Goal: Information Seeking & Learning: Learn about a topic

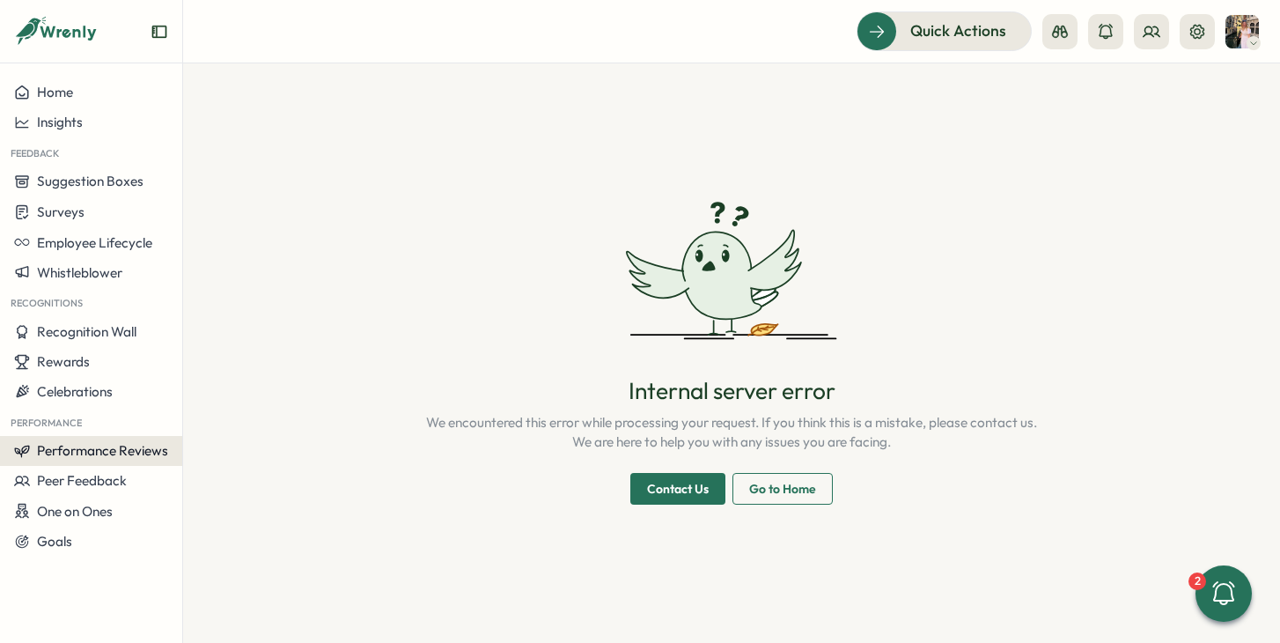
click at [51, 444] on span "Performance Reviews" at bounding box center [102, 450] width 131 height 17
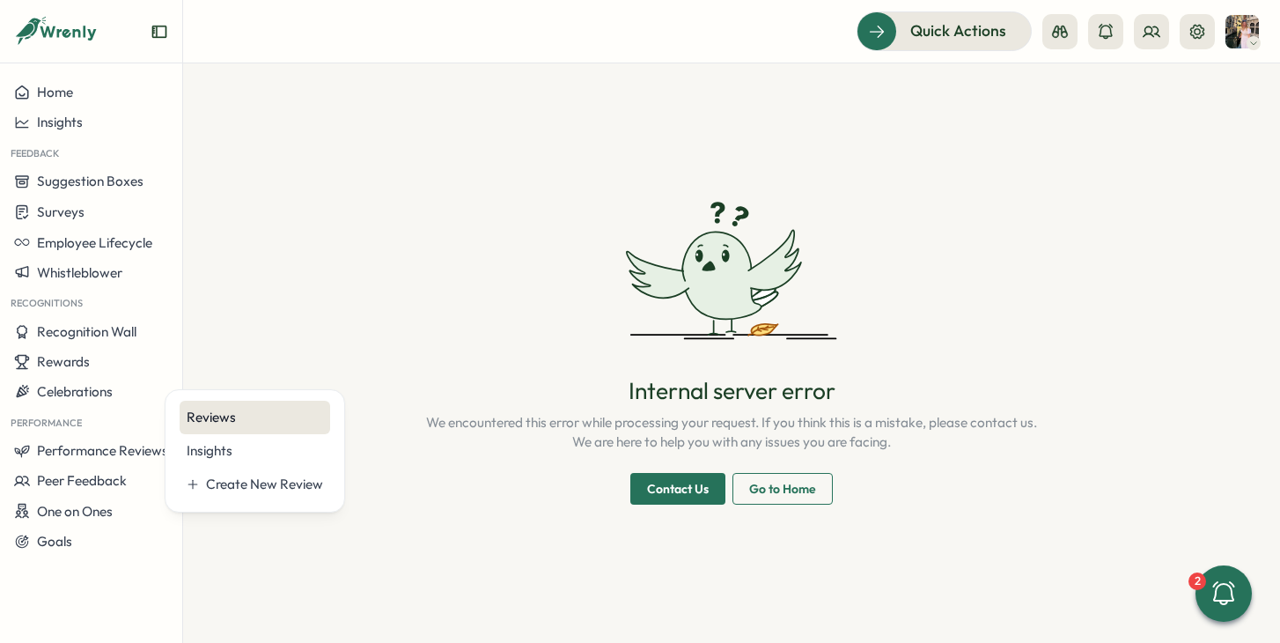
click at [204, 417] on div "Reviews" at bounding box center [255, 417] width 136 height 19
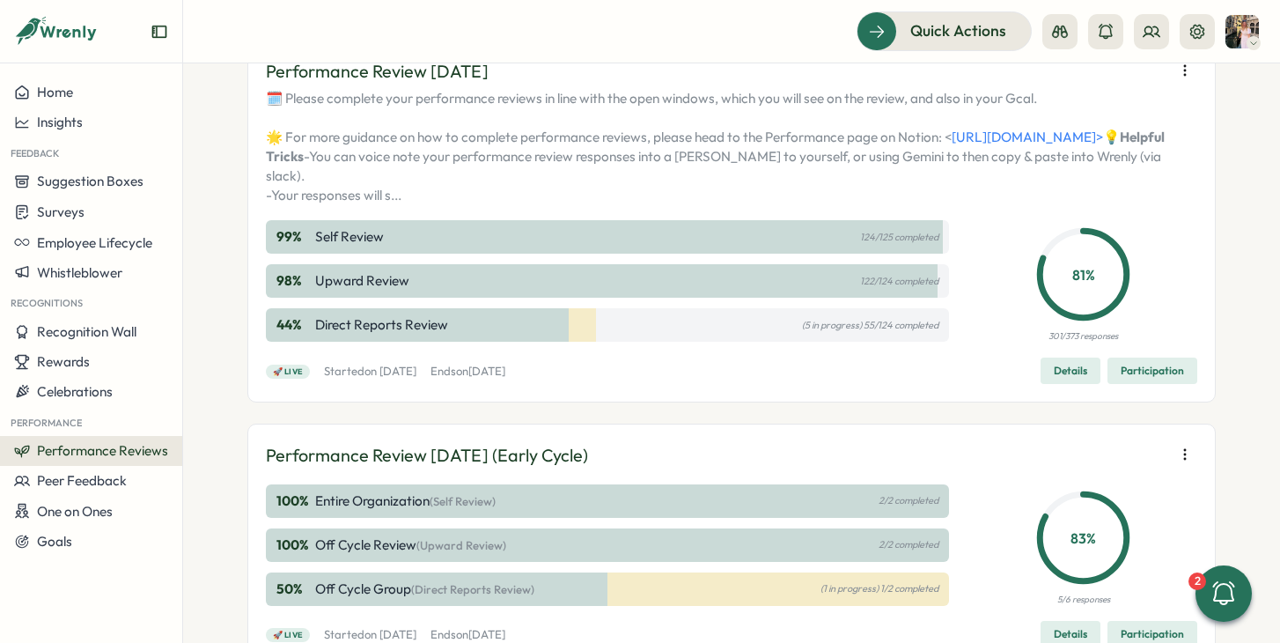
scroll to position [401, 0]
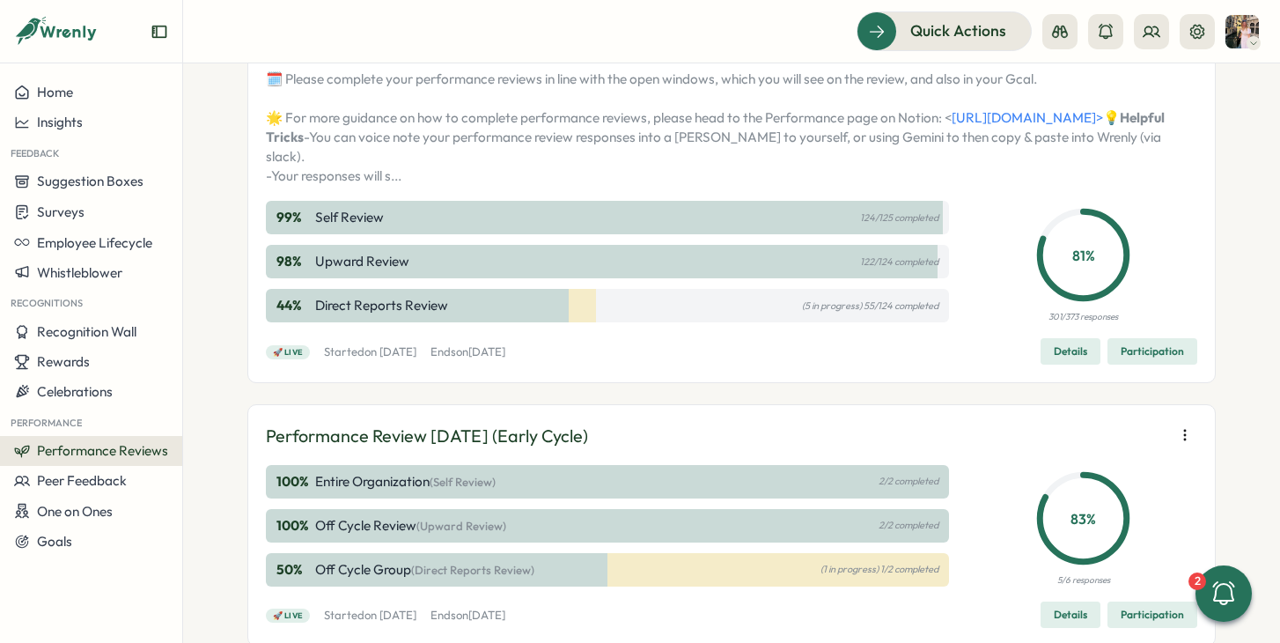
click at [1142, 364] on span "Participation" at bounding box center [1152, 351] width 63 height 25
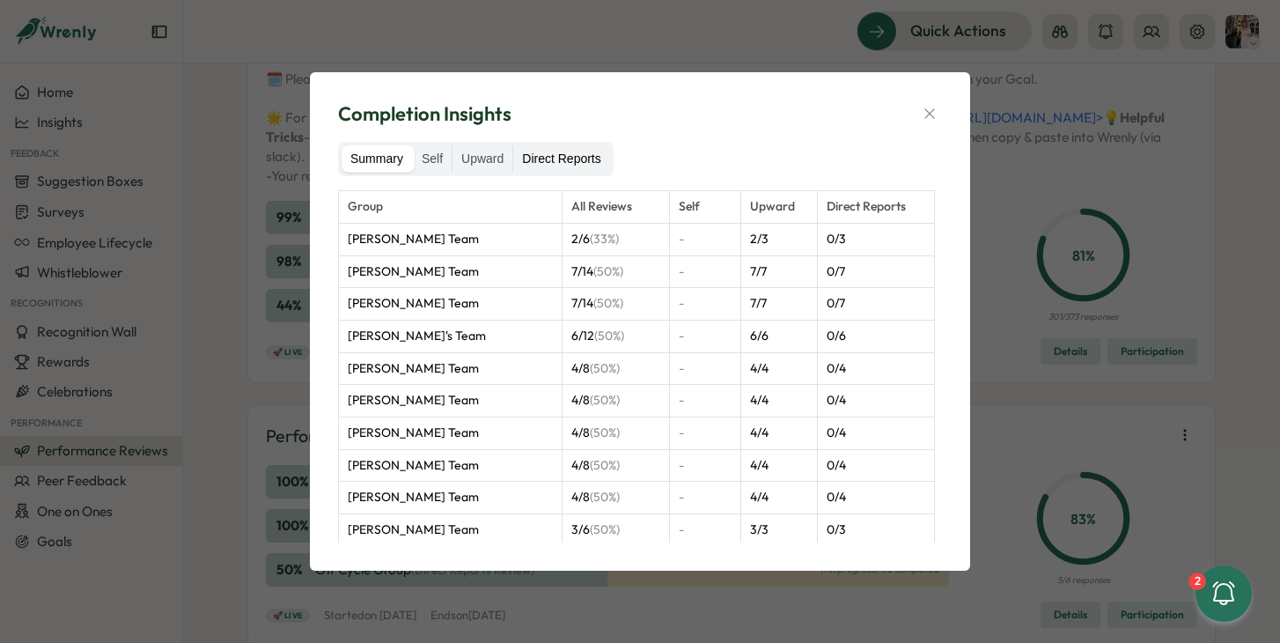
click at [575, 144] on div "Summary Self Upward Direct Reports" at bounding box center [476, 159] width 276 height 35
click at [919, 110] on button "button" at bounding box center [929, 113] width 25 height 25
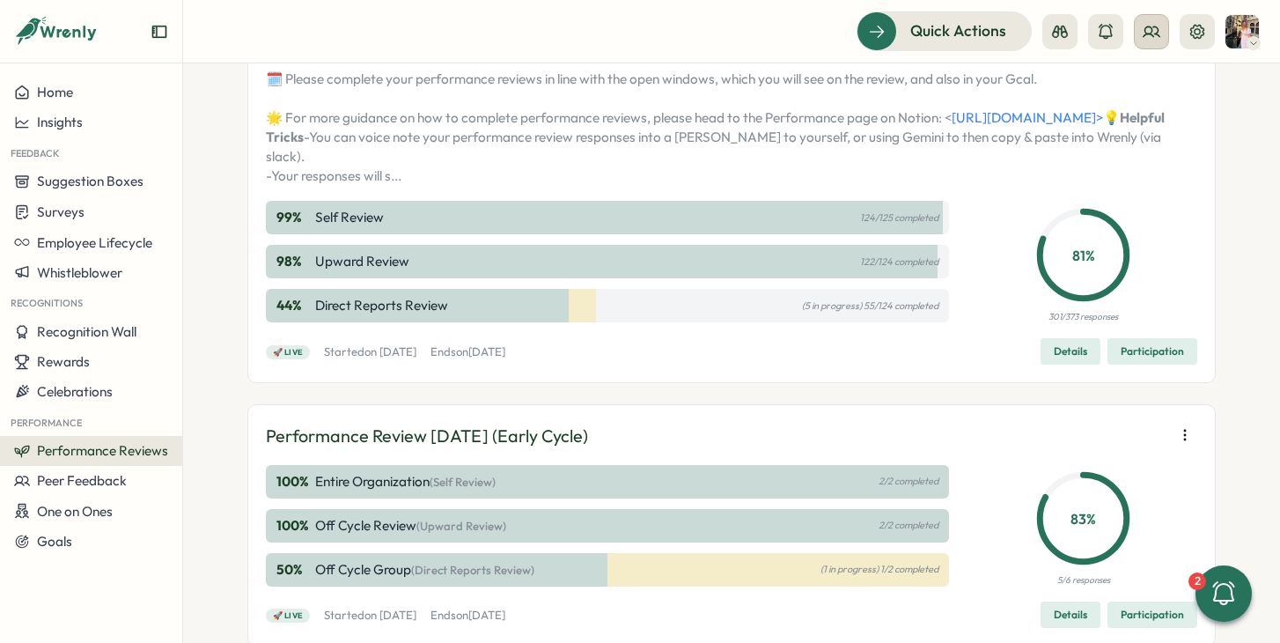
click at [1138, 43] on button at bounding box center [1151, 31] width 35 height 35
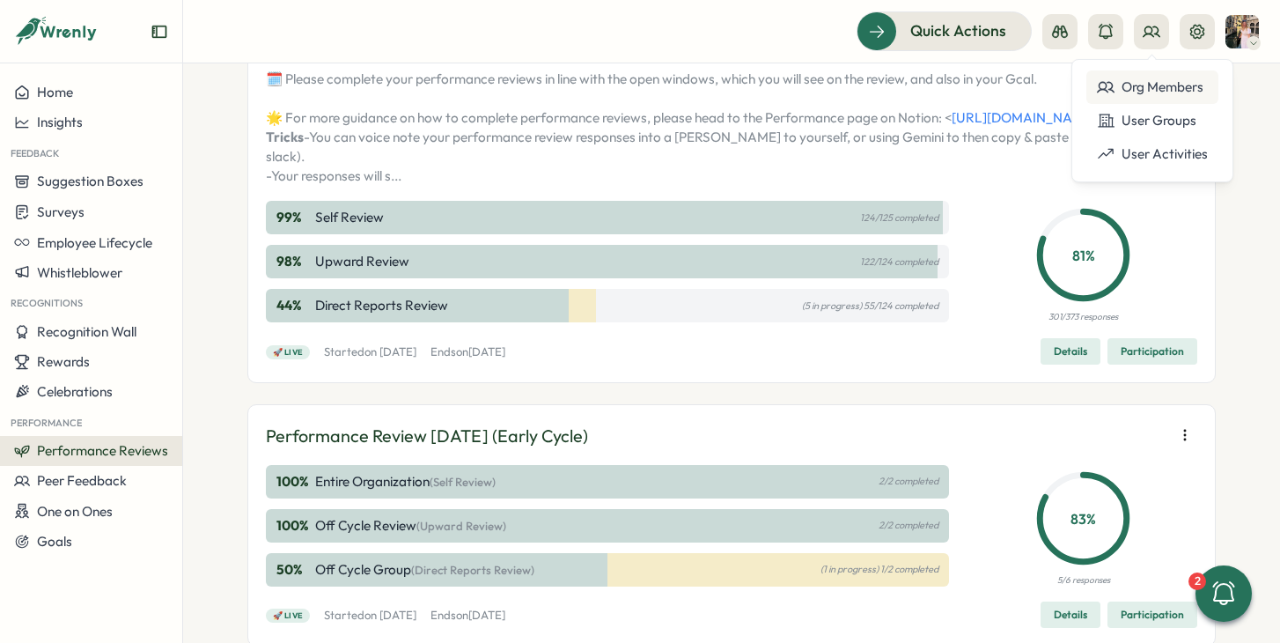
click at [1119, 92] on div "Org Members" at bounding box center [1152, 86] width 111 height 19
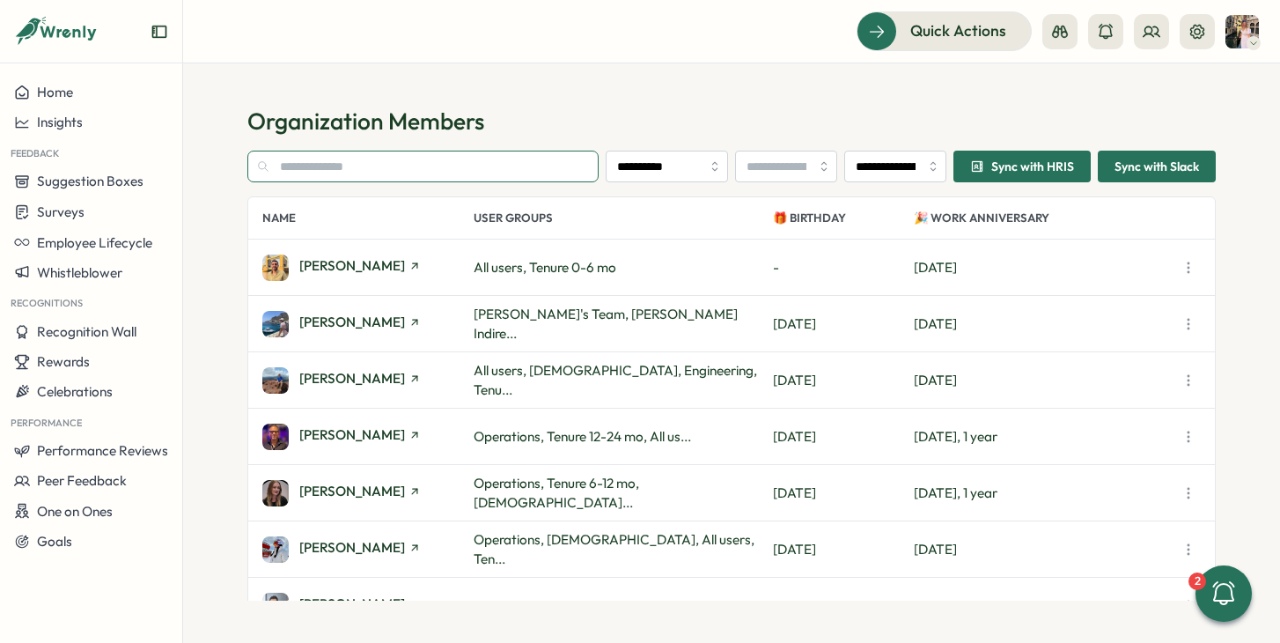
click at [295, 164] on input "text" at bounding box center [422, 167] width 351 height 32
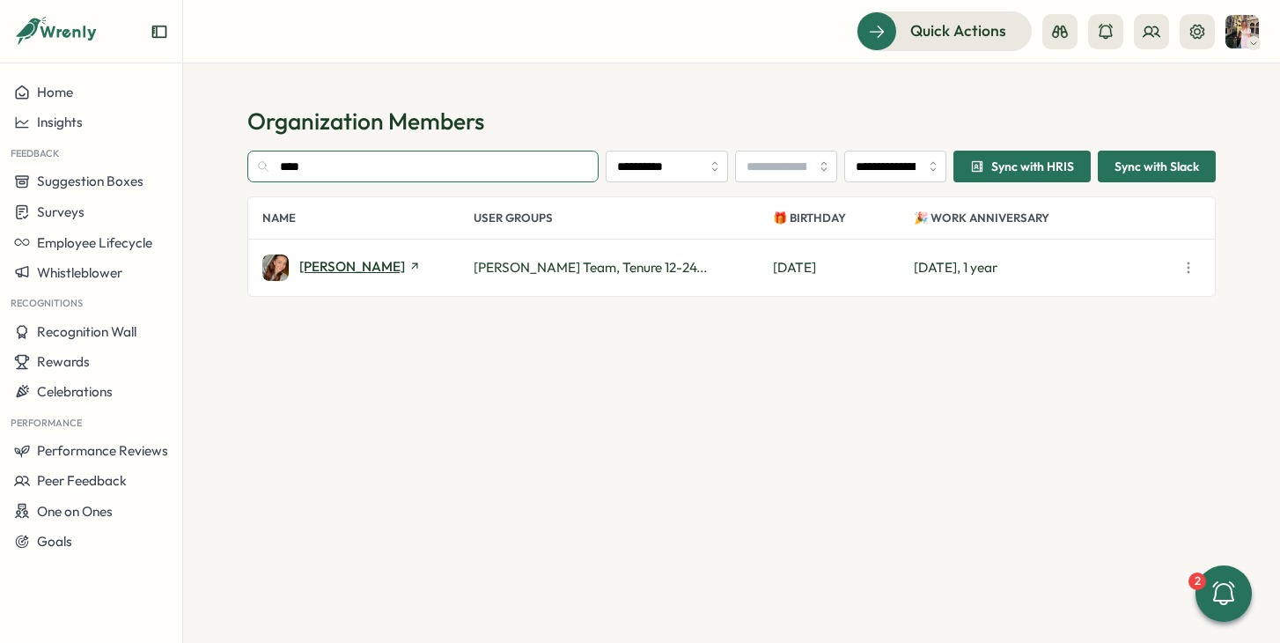
type input "****"
click at [335, 260] on span "Alix Burchell" at bounding box center [352, 266] width 106 height 13
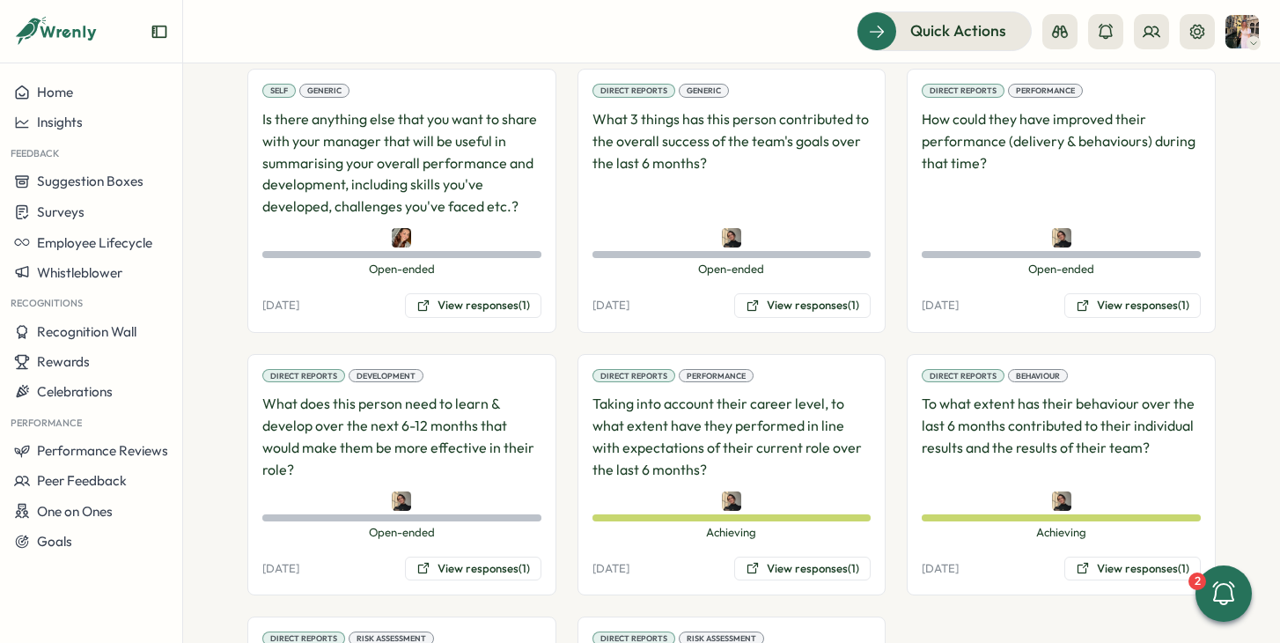
scroll to position [1332, 0]
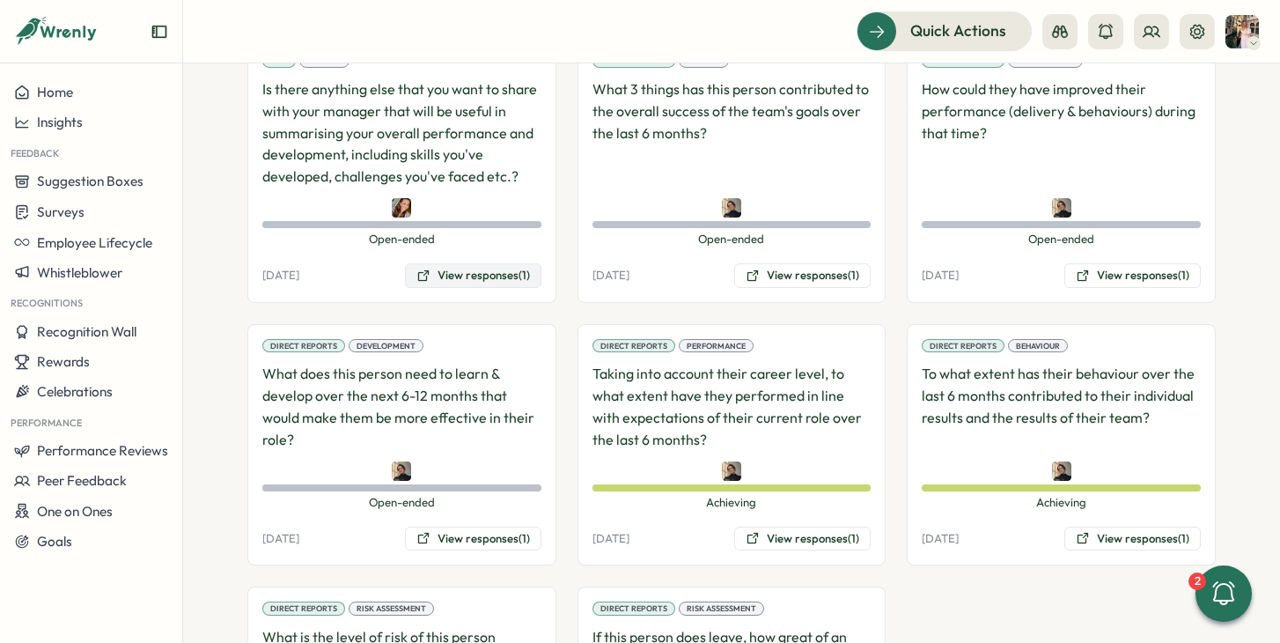
click at [472, 263] on button "View responses (1)" at bounding box center [473, 275] width 136 height 25
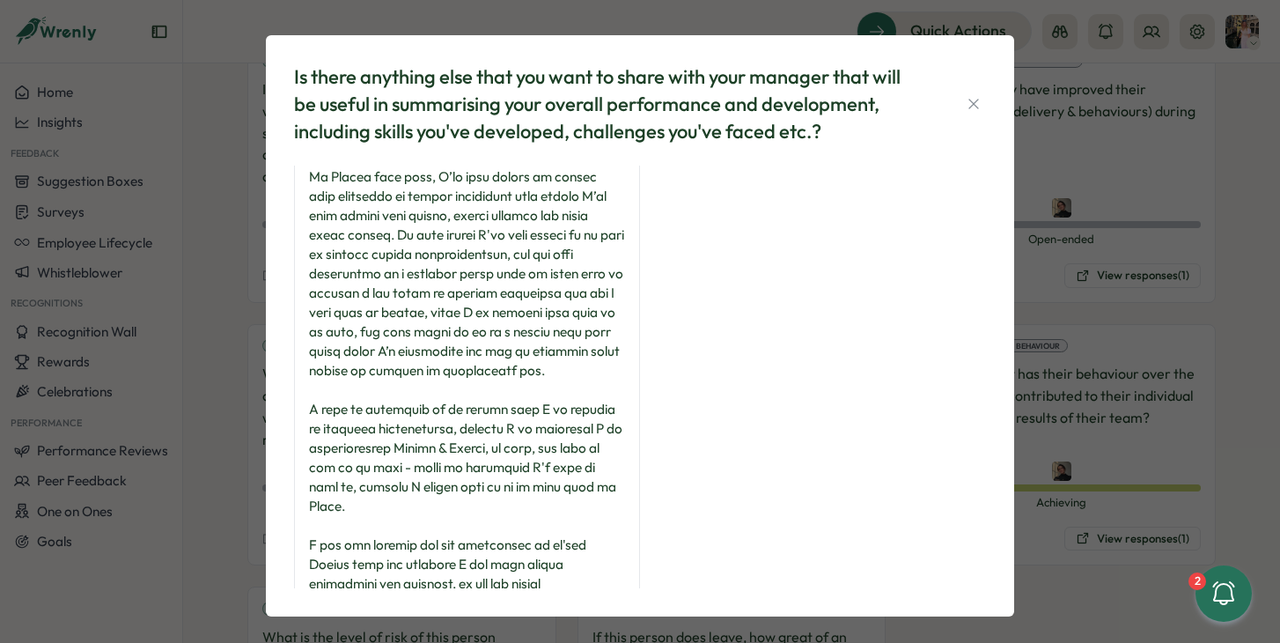
scroll to position [383, 0]
click at [967, 102] on icon "button" at bounding box center [974, 104] width 18 height 18
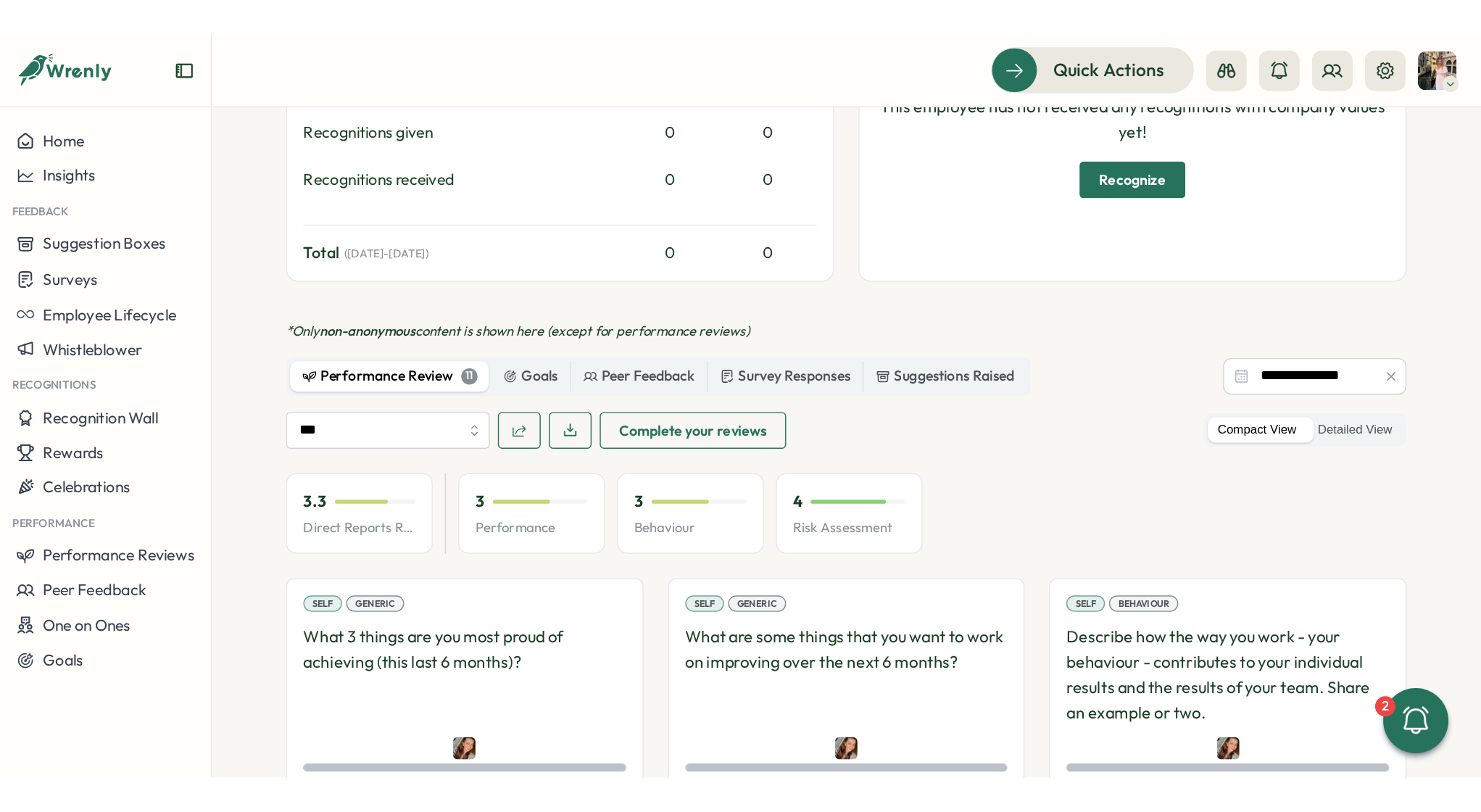
scroll to position [0, 0]
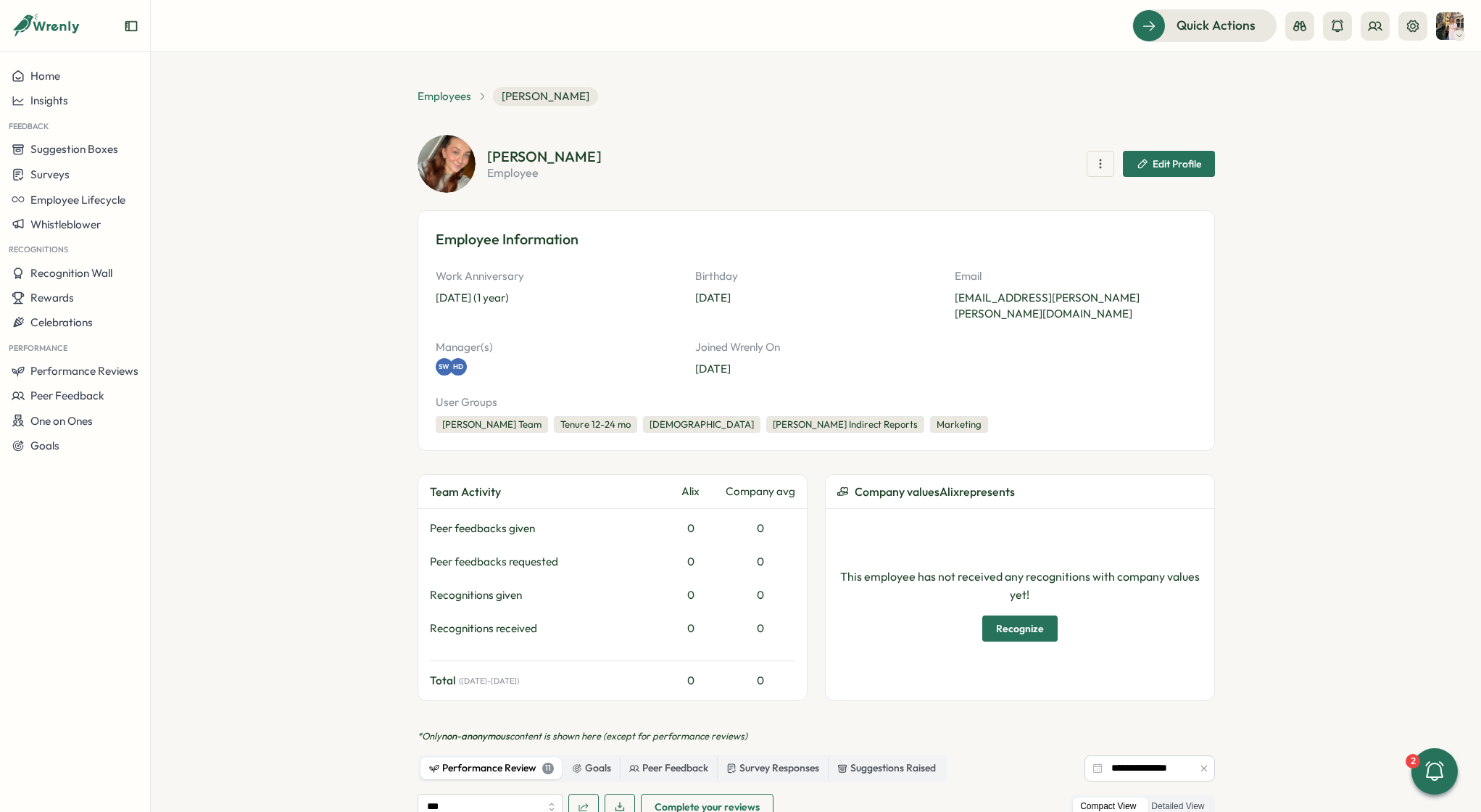
click at [437, 92] on span "Employees" at bounding box center [444, 96] width 54 height 16
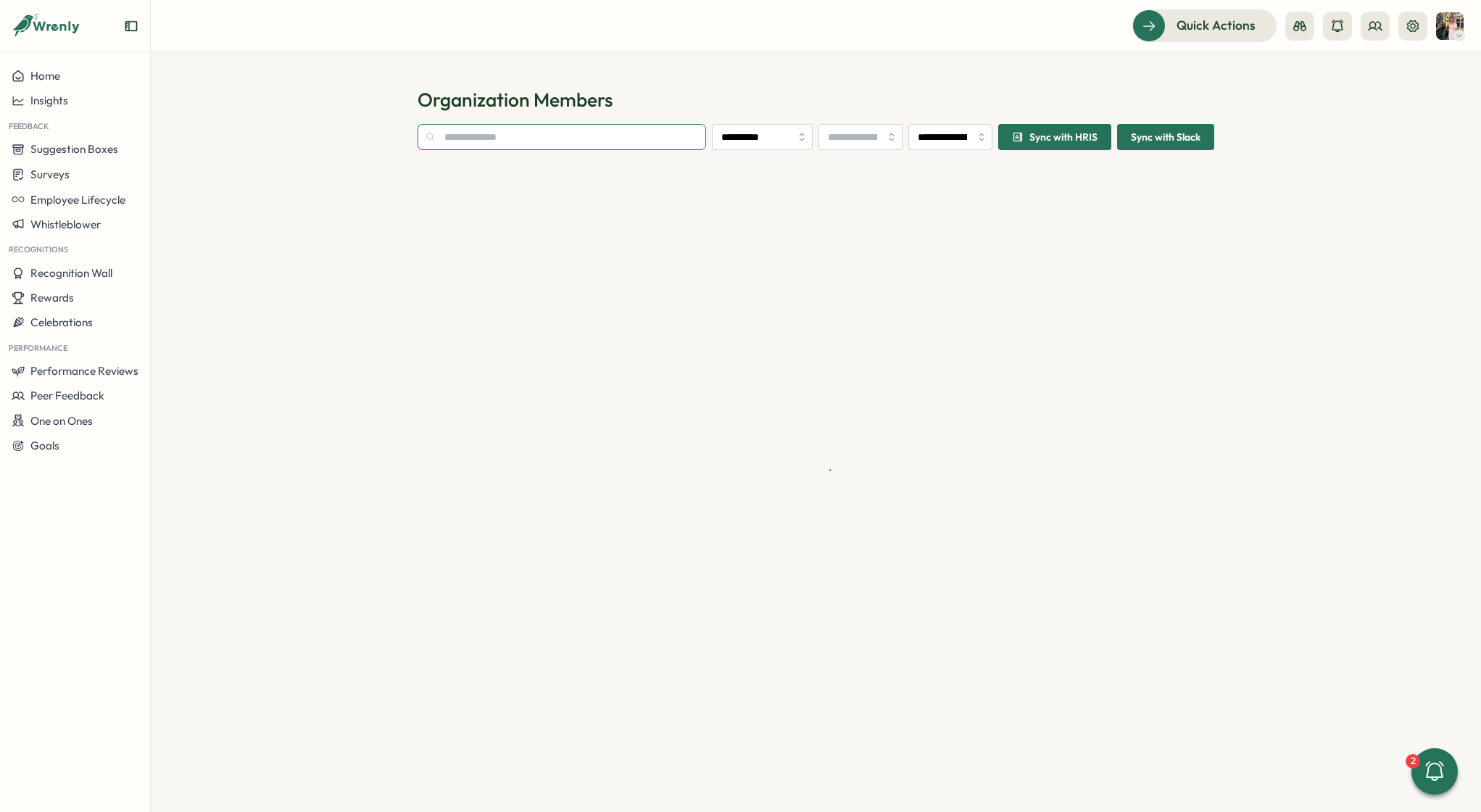
click at [468, 136] on input "text" at bounding box center [562, 138] width 289 height 26
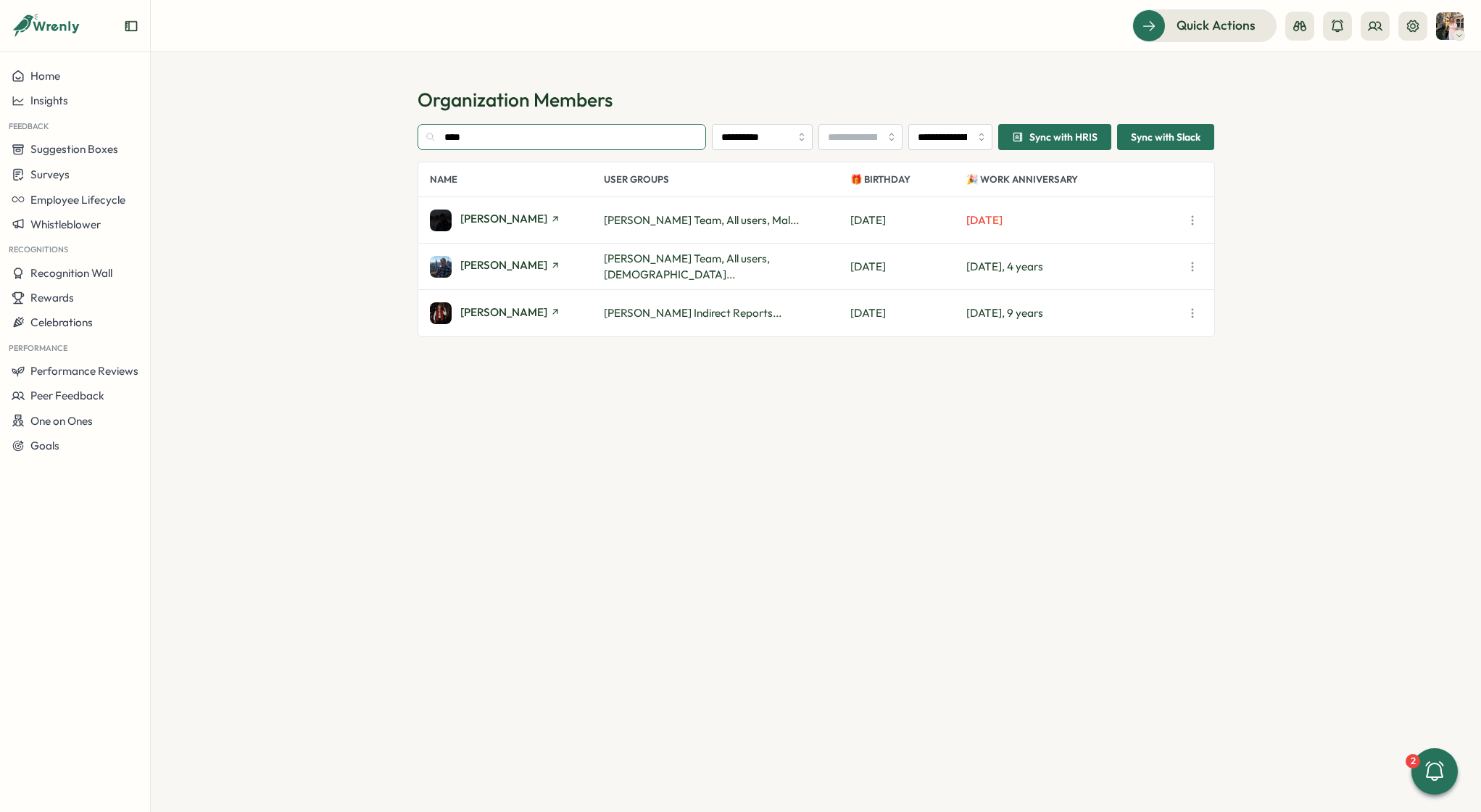
type input "****"
click at [484, 318] on div "Alex Preece" at bounding box center [510, 313] width 100 height 14
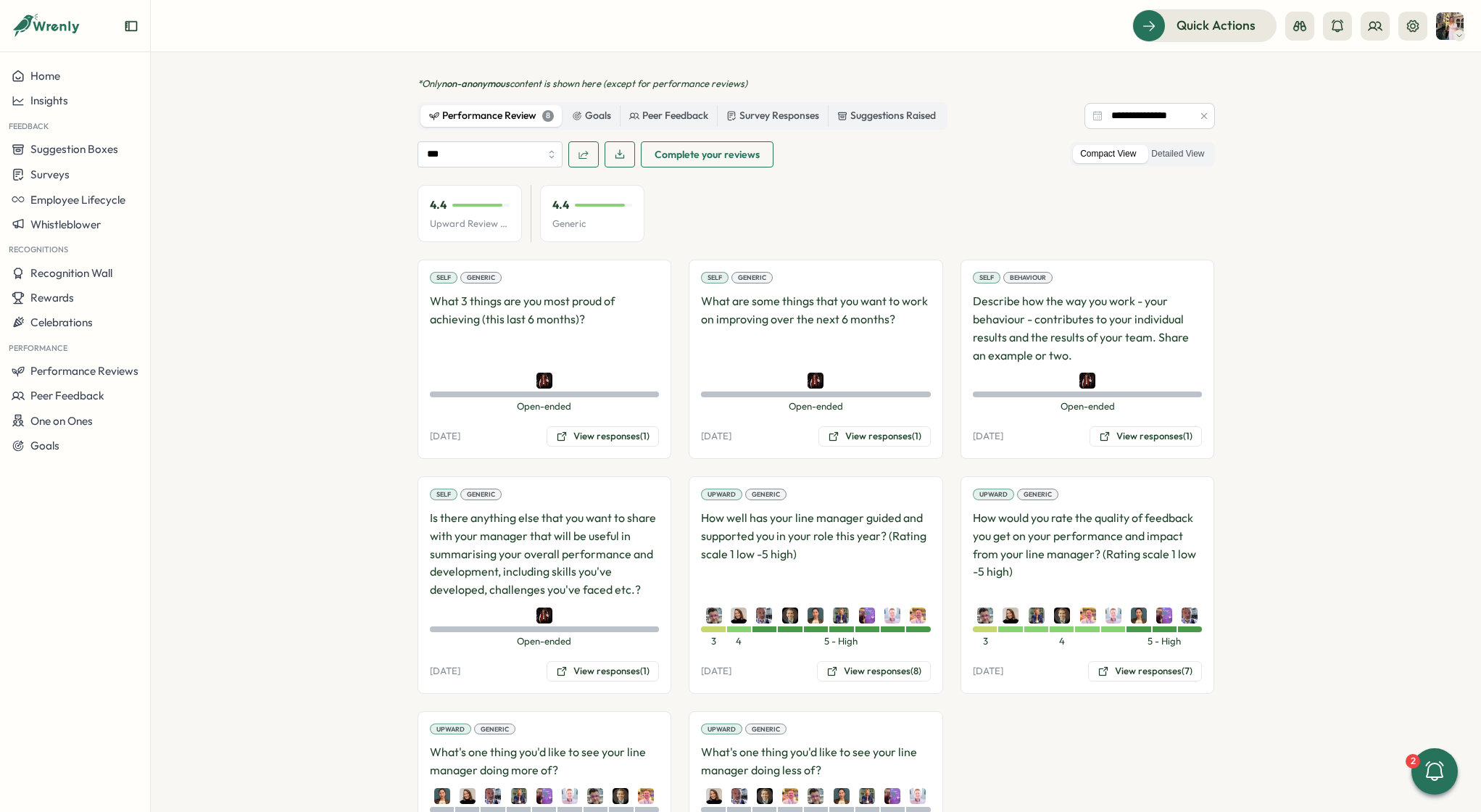
scroll to position [734, 0]
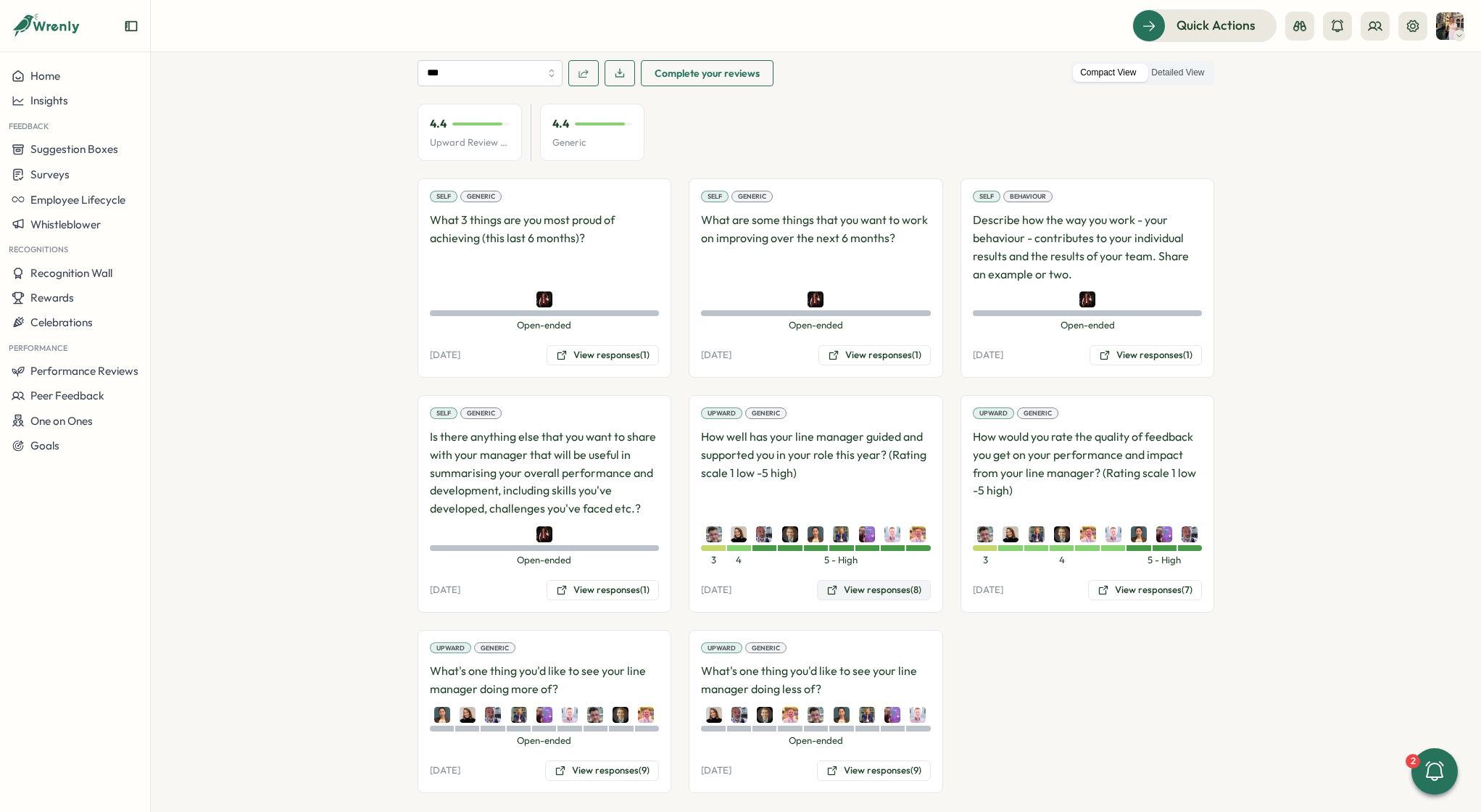
click at [898, 529] on button "View responses (8)" at bounding box center [874, 590] width 114 height 21
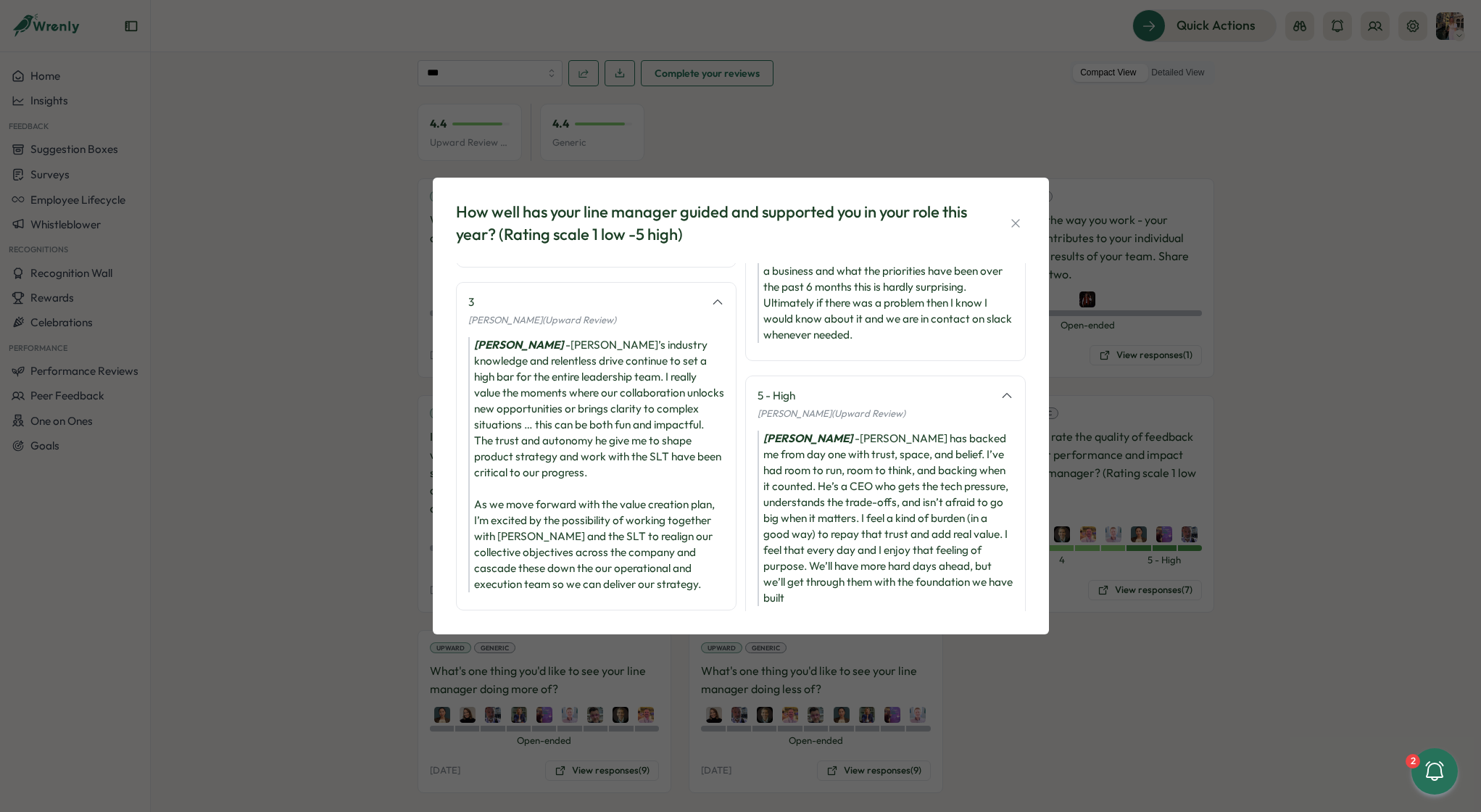
scroll to position [642, 0]
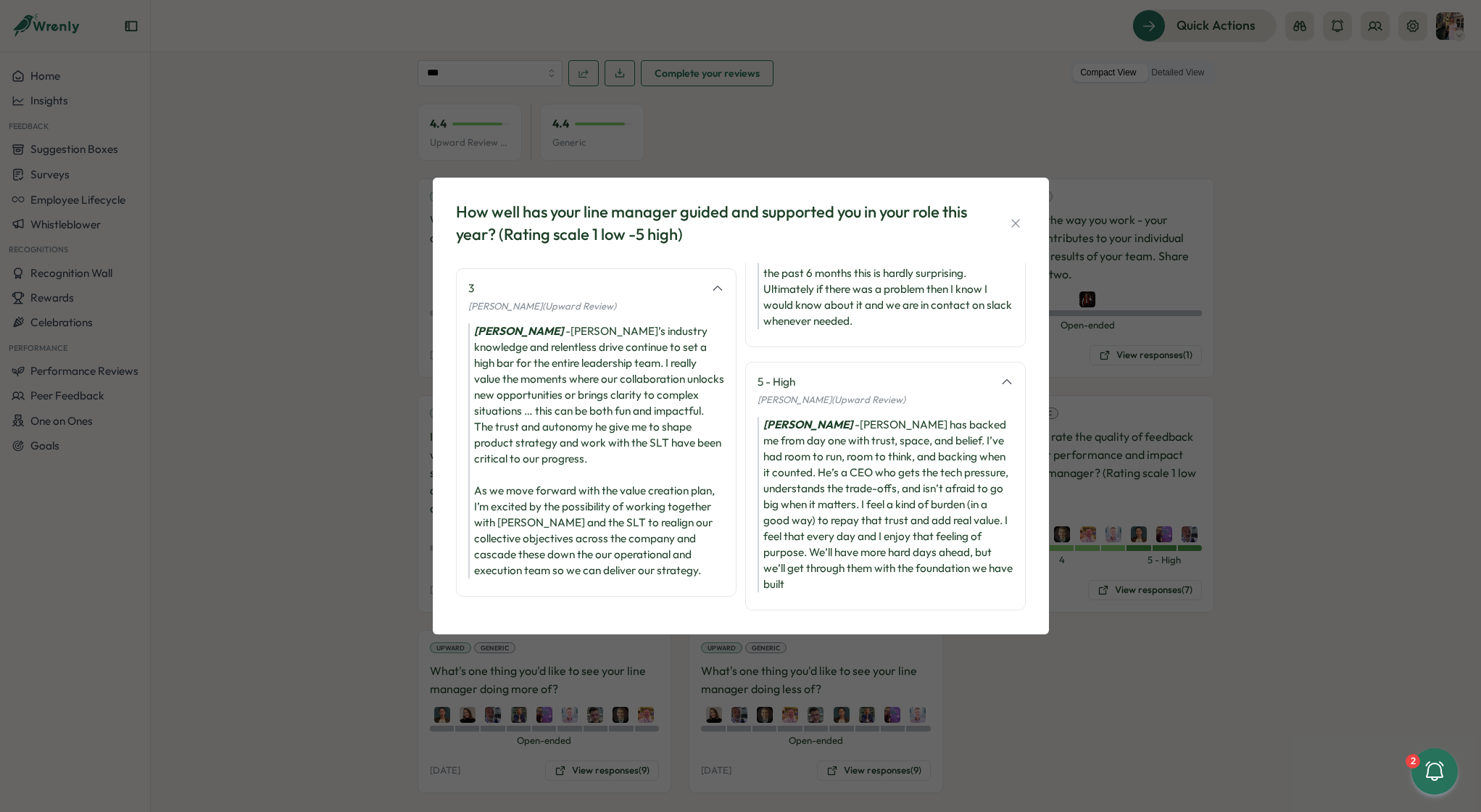
click at [1054, 529] on div "How well has your line manager guided and supported you in your role this year?…" at bounding box center [740, 406] width 1481 height 812
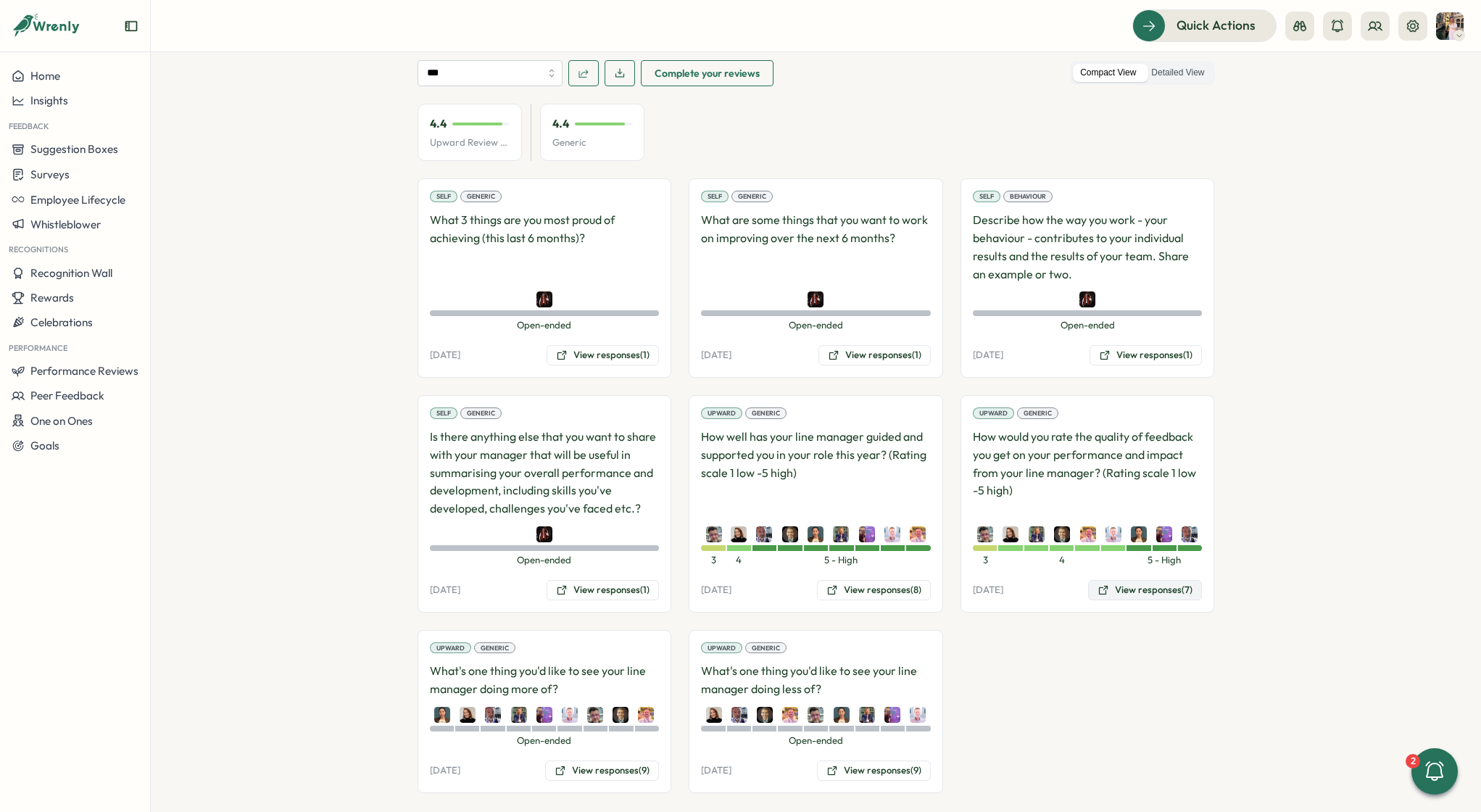
click at [1054, 529] on button "View responses (7)" at bounding box center [1145, 590] width 114 height 21
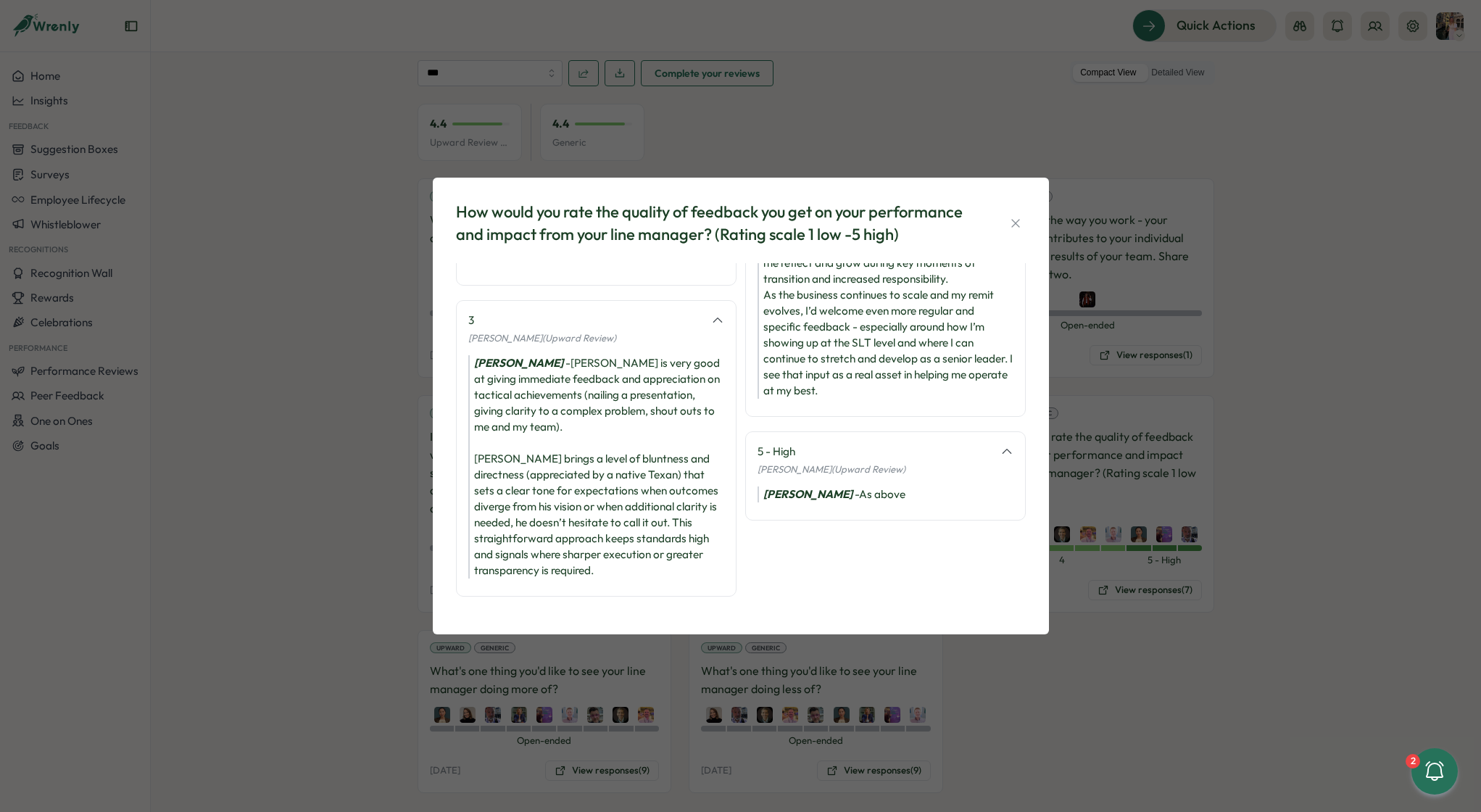
scroll to position [519, 0]
click at [1054, 529] on div "How would you rate the quality of feedback you get on your performance and impa…" at bounding box center [740, 406] width 1481 height 812
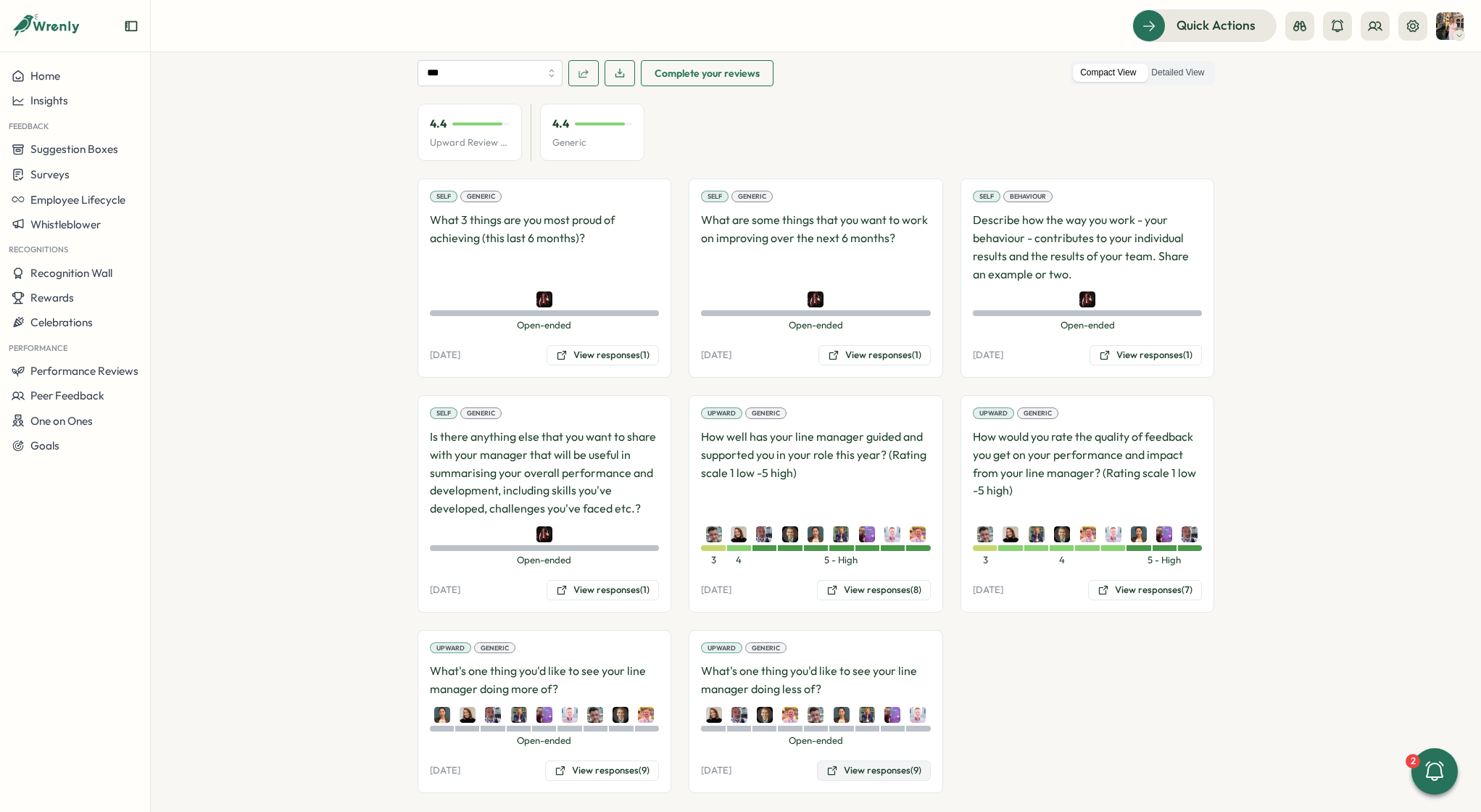
click at [844, 529] on button "View responses (9)" at bounding box center [874, 770] width 114 height 21
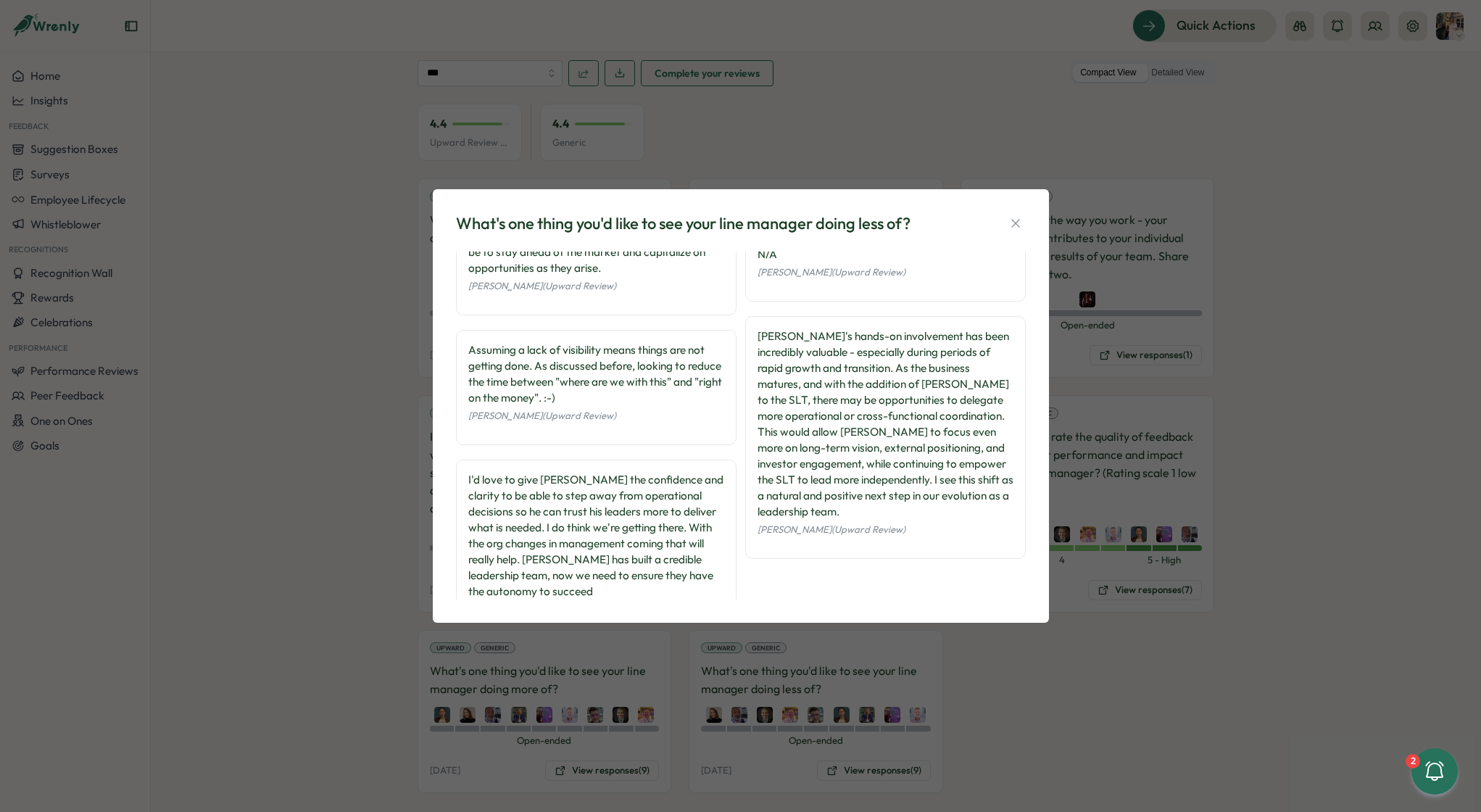
scroll to position [322, 0]
click at [1006, 529] on div "What's one thing you'd like to see your line manager doing less of? Being in th…" at bounding box center [740, 406] width 1481 height 812
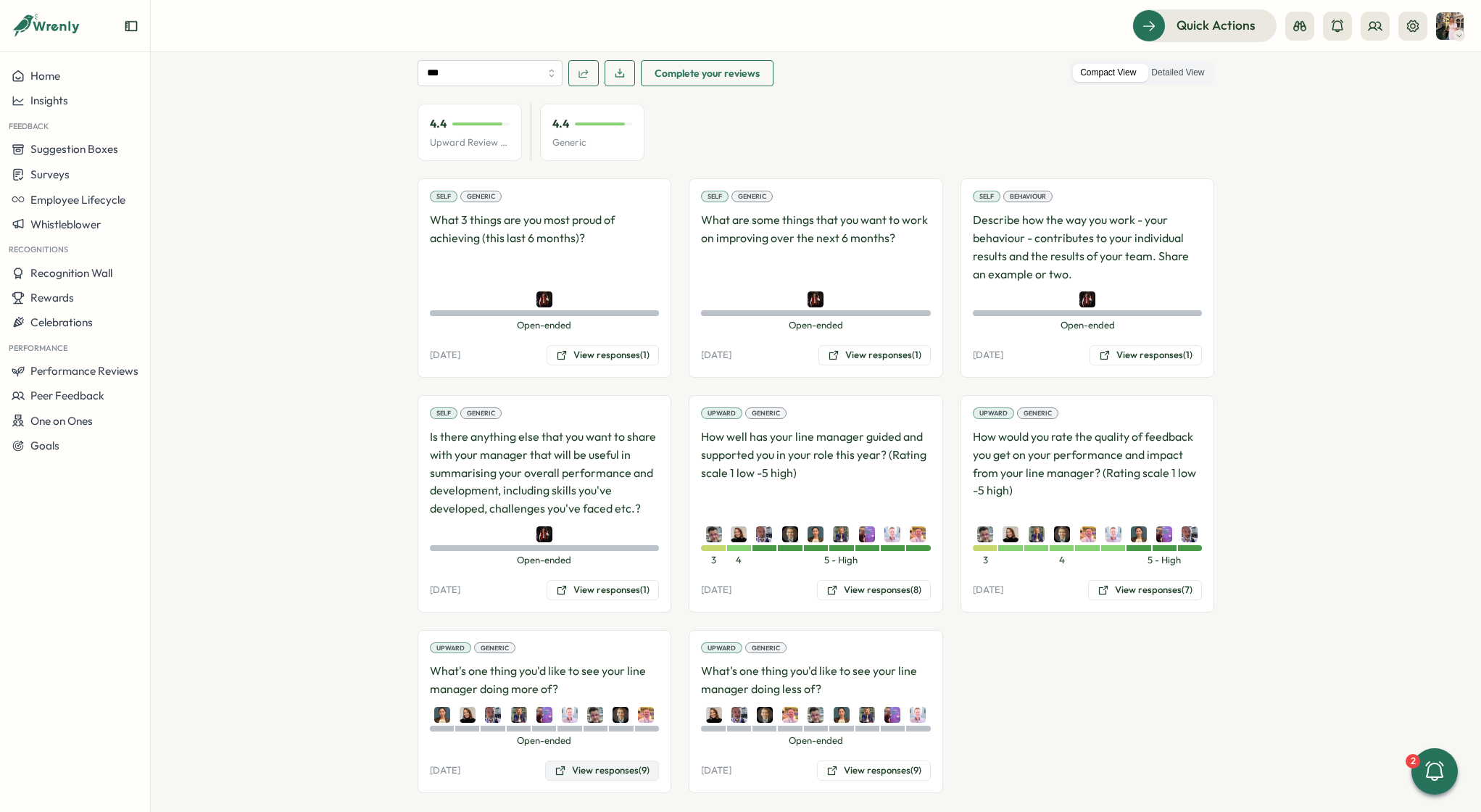
click at [576, 529] on button "View responses (9)" at bounding box center [602, 770] width 114 height 21
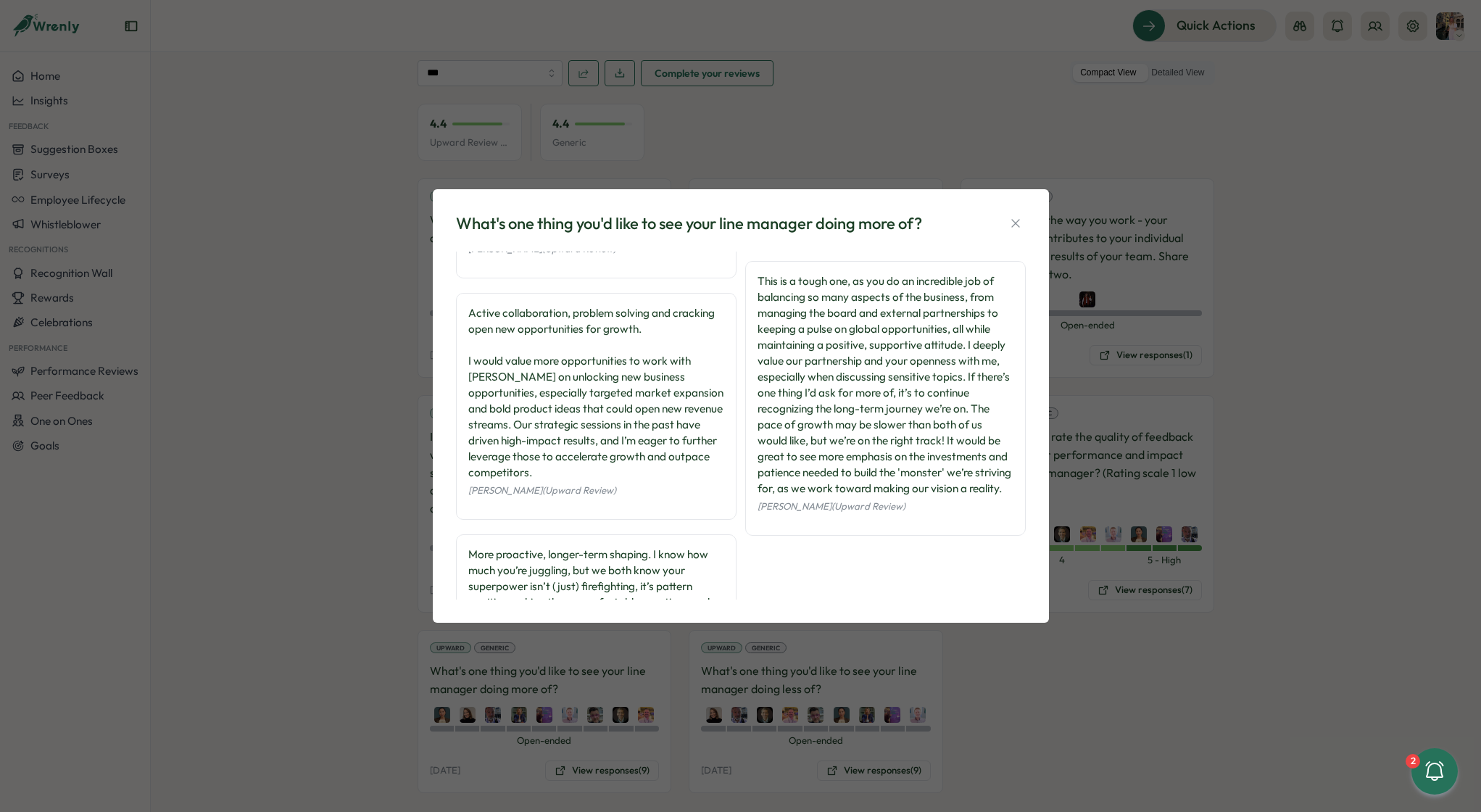
scroll to position [504, 0]
click at [1054, 529] on div "What's one thing you'd like to see your line manager doing more of? Sharing mor…" at bounding box center [740, 406] width 1481 height 812
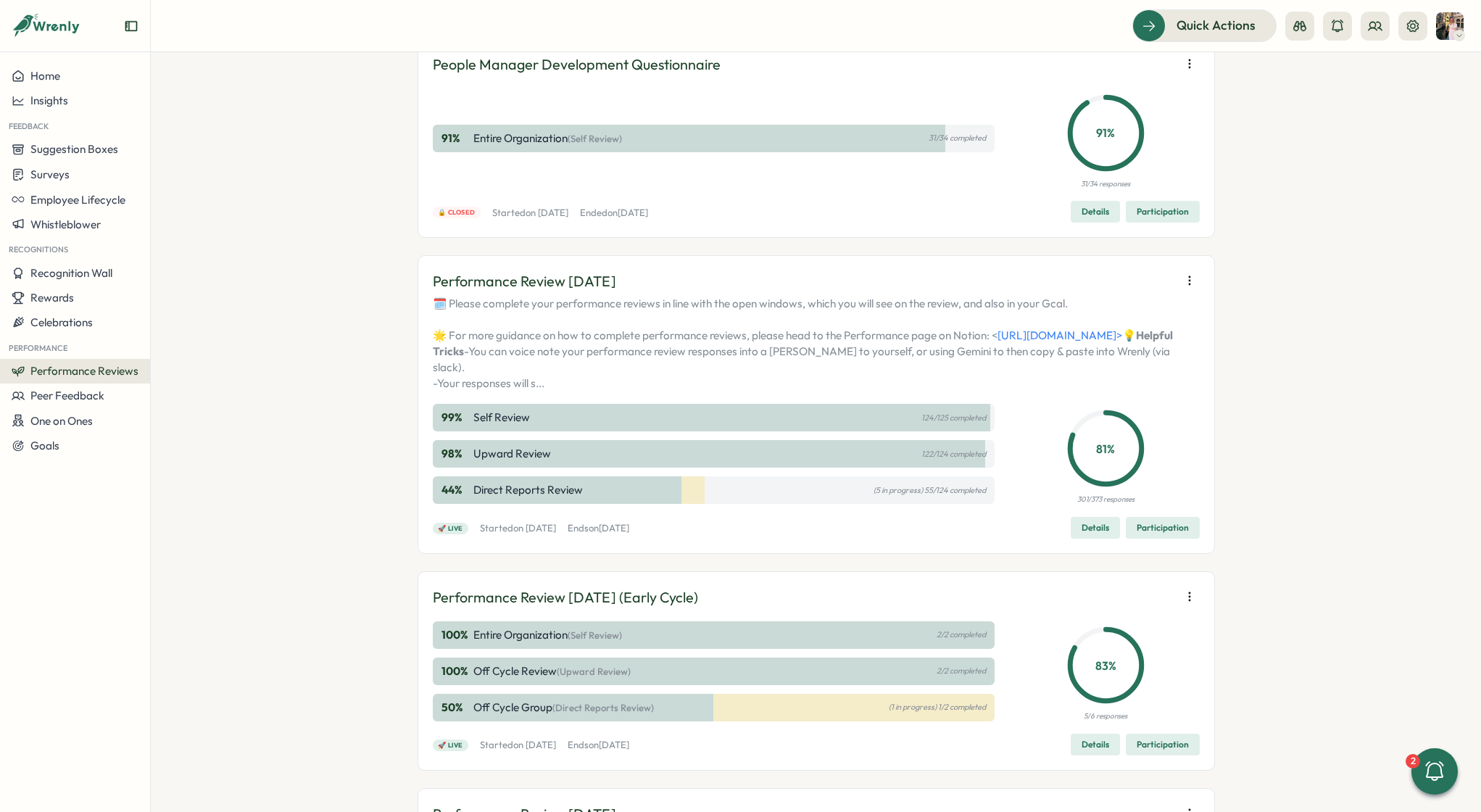
scroll to position [119, 0]
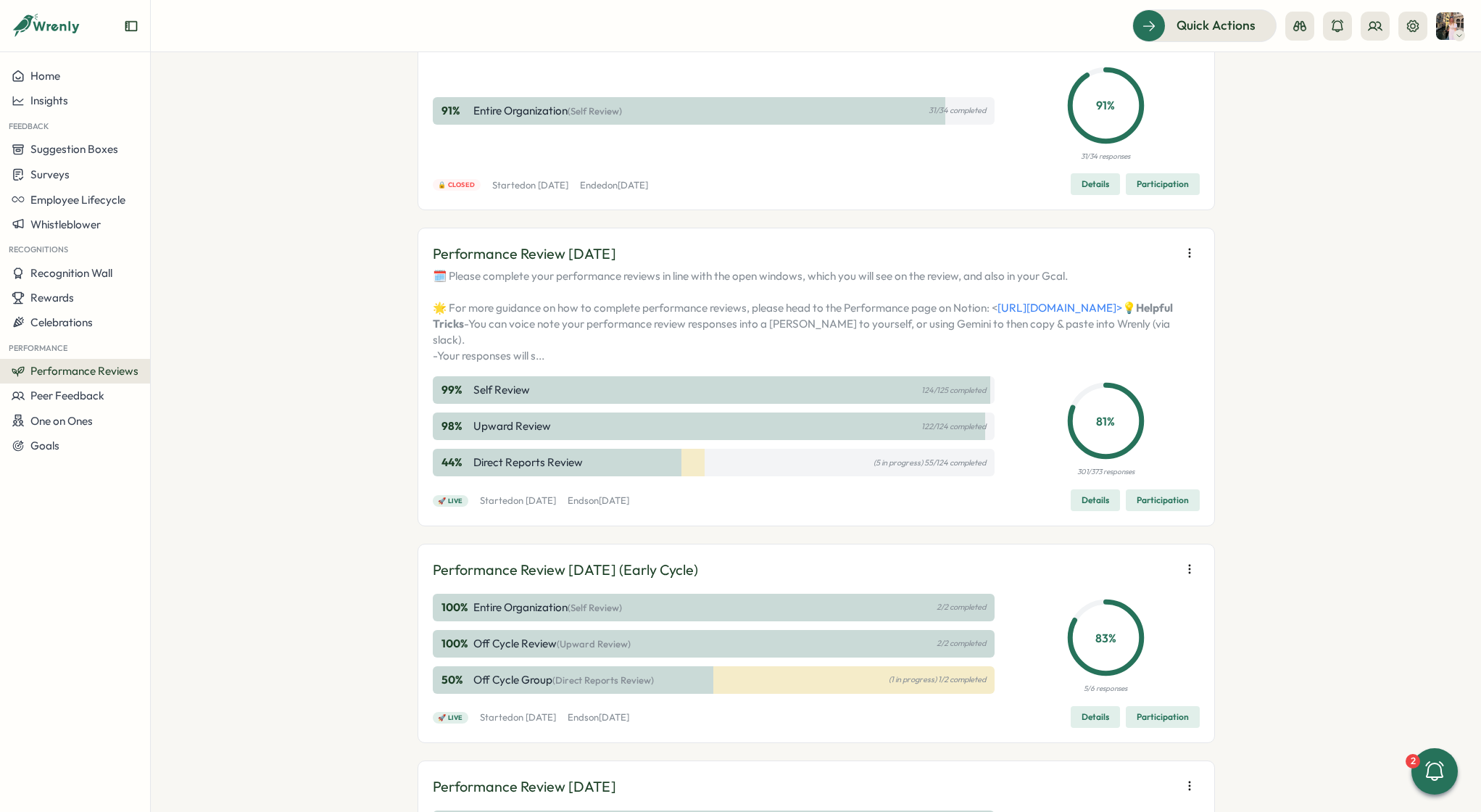
click at [1138, 511] on span "Participation" at bounding box center [1162, 500] width 52 height 21
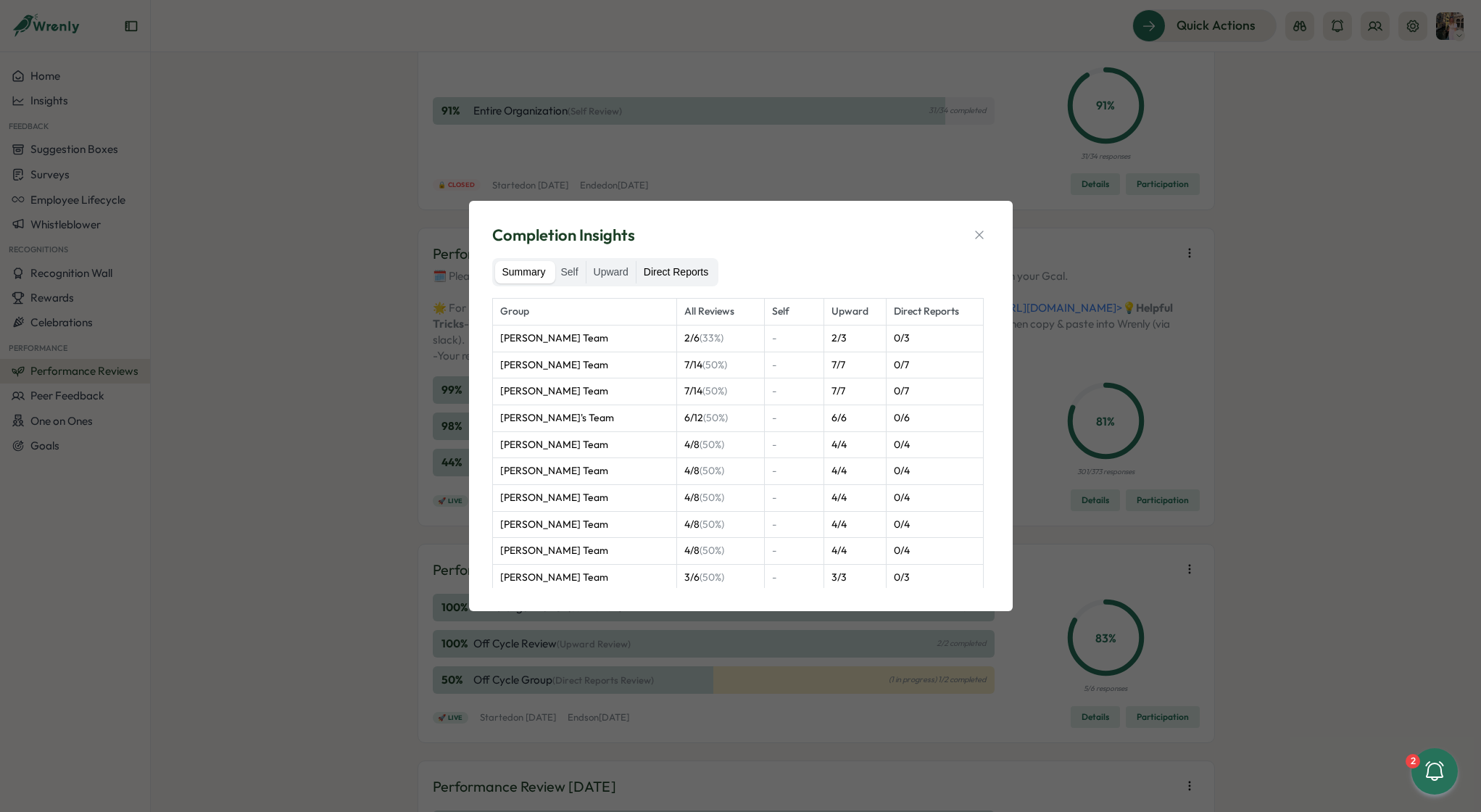
click at [681, 272] on label "Direct Reports" at bounding box center [676, 273] width 79 height 23
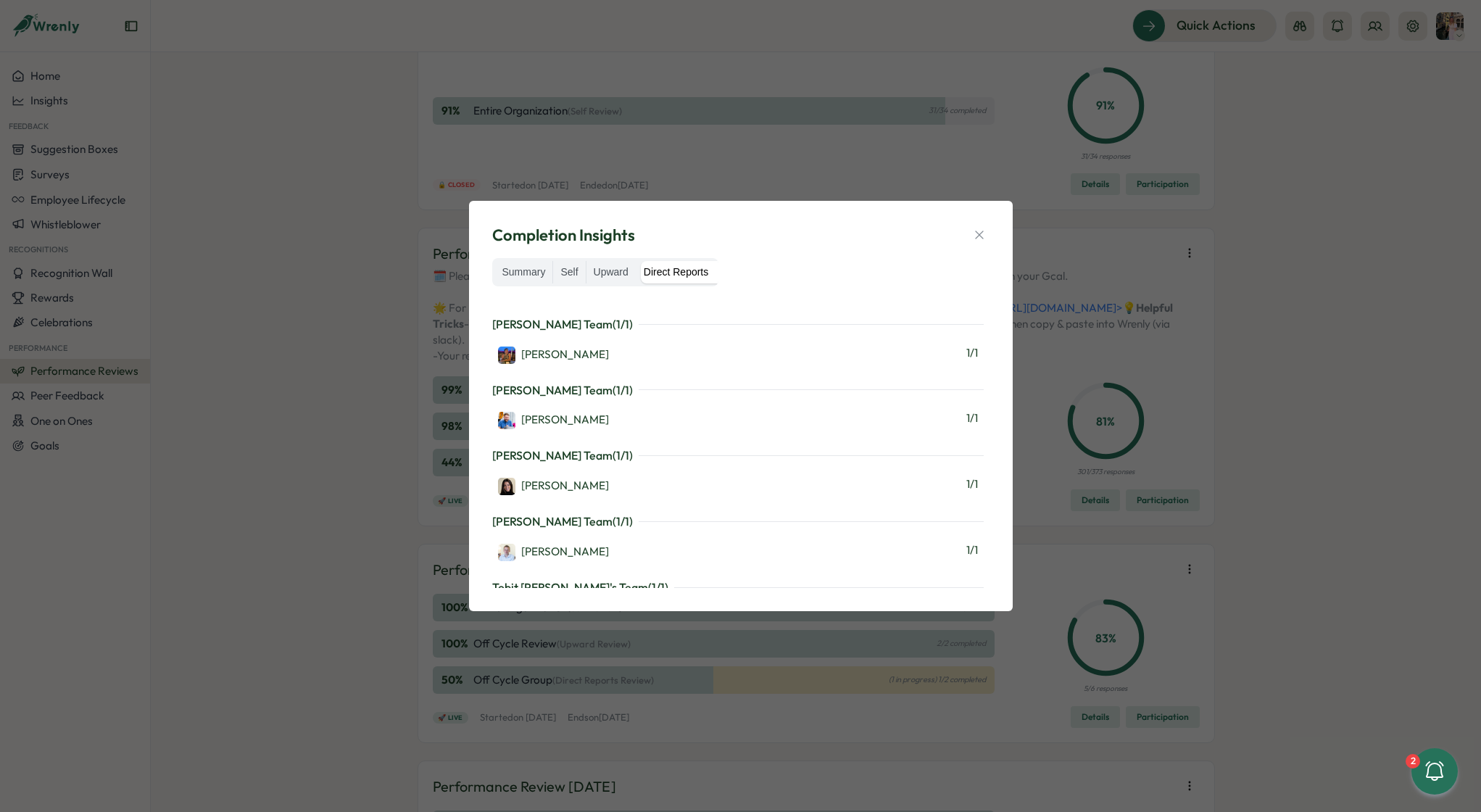
scroll to position [2462, 0]
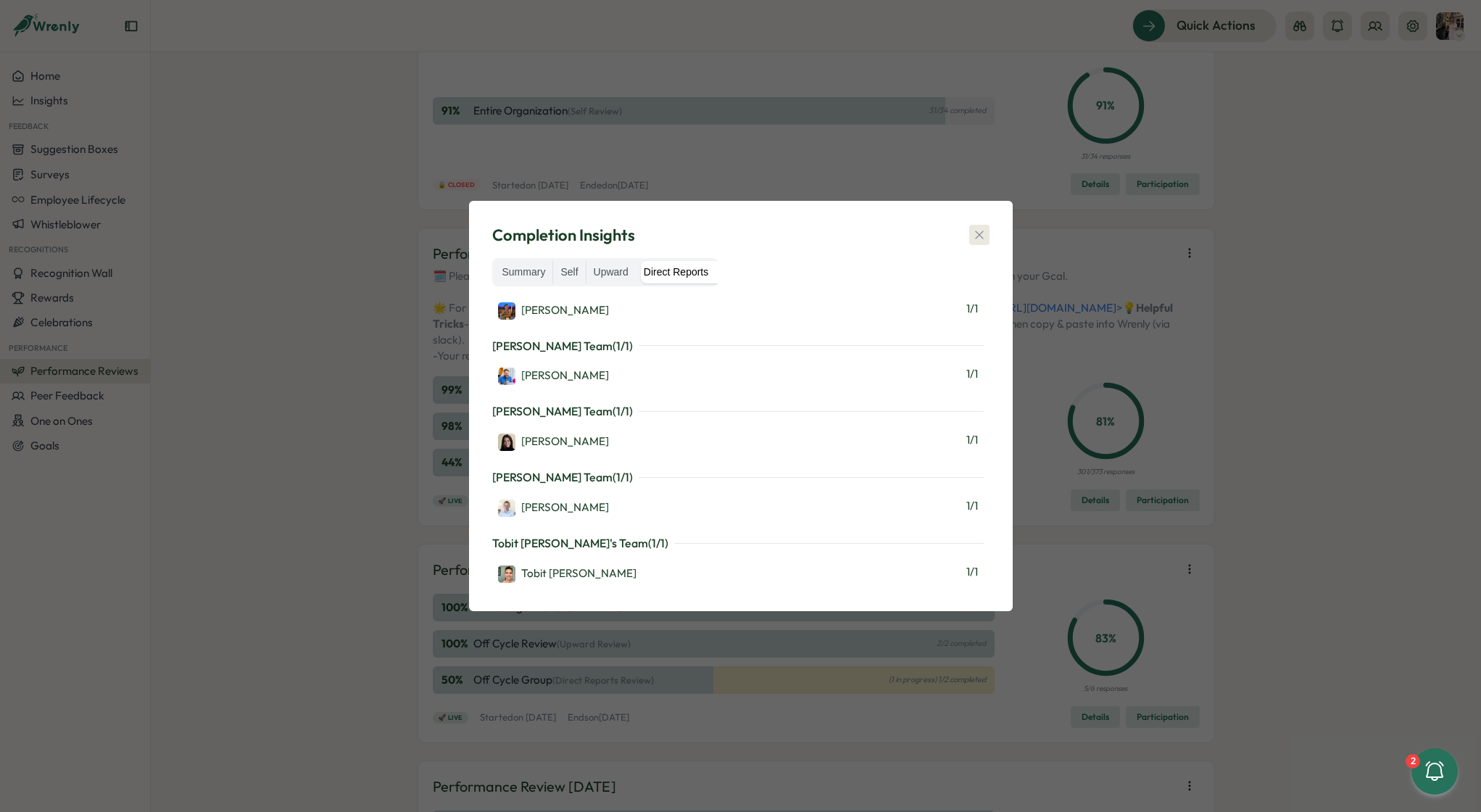
click at [982, 236] on icon "button" at bounding box center [979, 235] width 15 height 15
